Goal: Browse casually

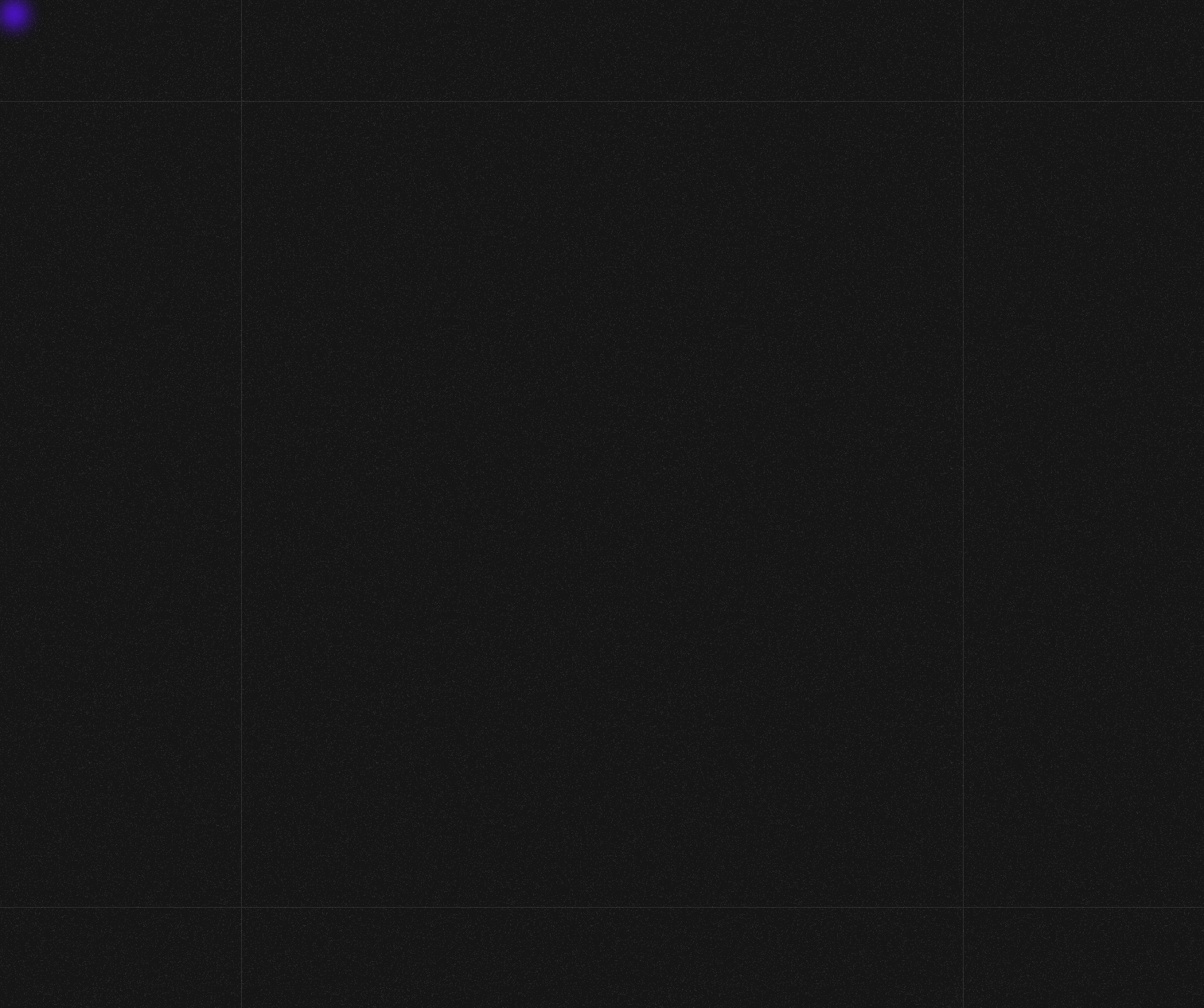
click at [613, 566] on h1 "Bienvenidos a La Caja de Pandora" at bounding box center [602, 504] width 790 height 175
click at [1097, 81] on section "Bienvenidos a La Caja de Pandora" at bounding box center [602, 504] width 1204 height 1008
click at [974, 65] on section "Bienvenidos a La Caja de Pandora" at bounding box center [602, 504] width 1204 height 1008
click at [12, 20] on section "Bienvenidos a La Caja de Pandora" at bounding box center [602, 504] width 1204 height 1008
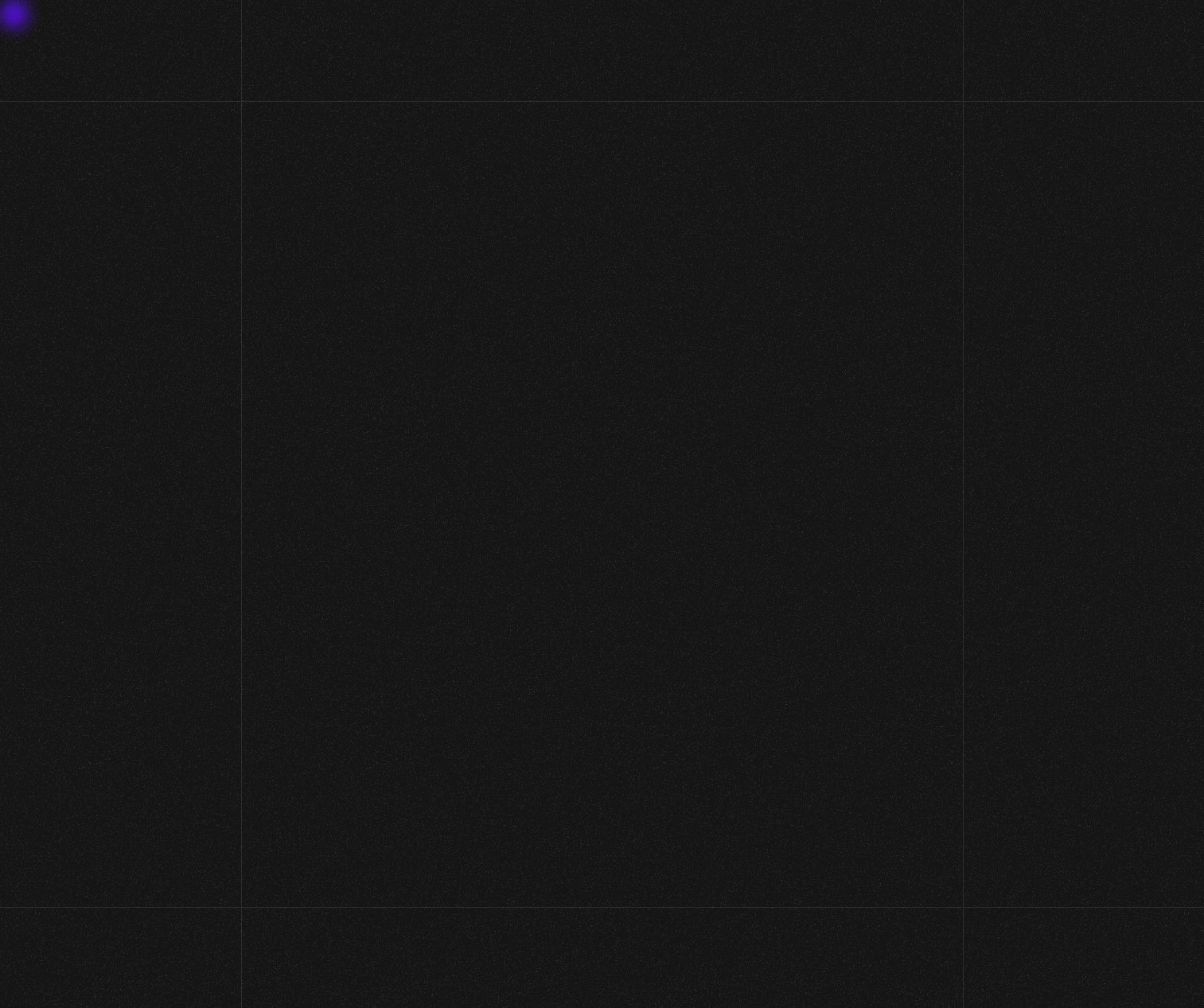
drag, startPoint x: 16, startPoint y: 19, endPoint x: 526, endPoint y: 75, distance: 513.1
click at [413, 106] on section "Bienvenidos a La Caja de Pandora" at bounding box center [602, 504] width 1204 height 1008
click at [772, 60] on section "Bienvenidos a La Caja de Pandora" at bounding box center [602, 504] width 1204 height 1008
drag, startPoint x: 752, startPoint y: 373, endPoint x: 744, endPoint y: 375, distance: 8.2
click at [746, 375] on section "Bienvenidos a La Caja de Pandora" at bounding box center [602, 504] width 1204 height 1008
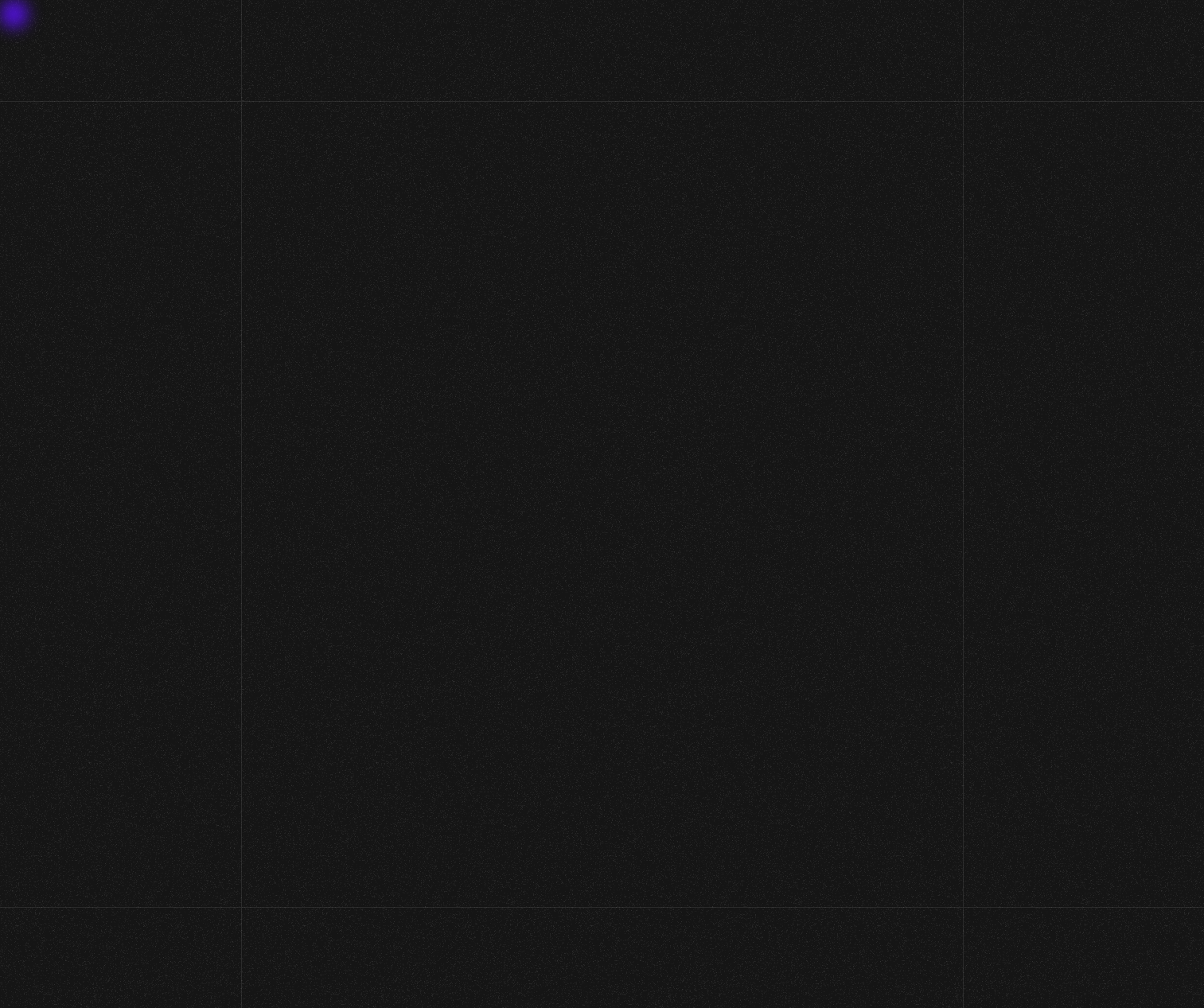
click at [744, 375] on section "Bienvenidos a La Caja de Pandora" at bounding box center [602, 504] width 1204 height 1008
click at [647, 135] on section "Bienvenidos a La Caja de Pandora" at bounding box center [602, 504] width 1204 height 1008
